Goal: Task Accomplishment & Management: Manage account settings

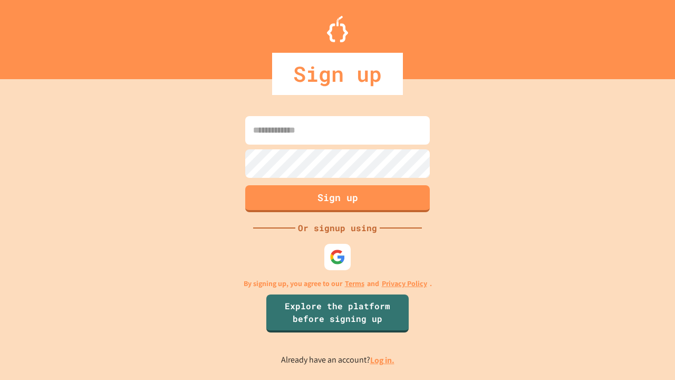
click at [383, 360] on link "Log in." at bounding box center [382, 359] width 24 height 11
